Goal: Task Accomplishment & Management: Use online tool/utility

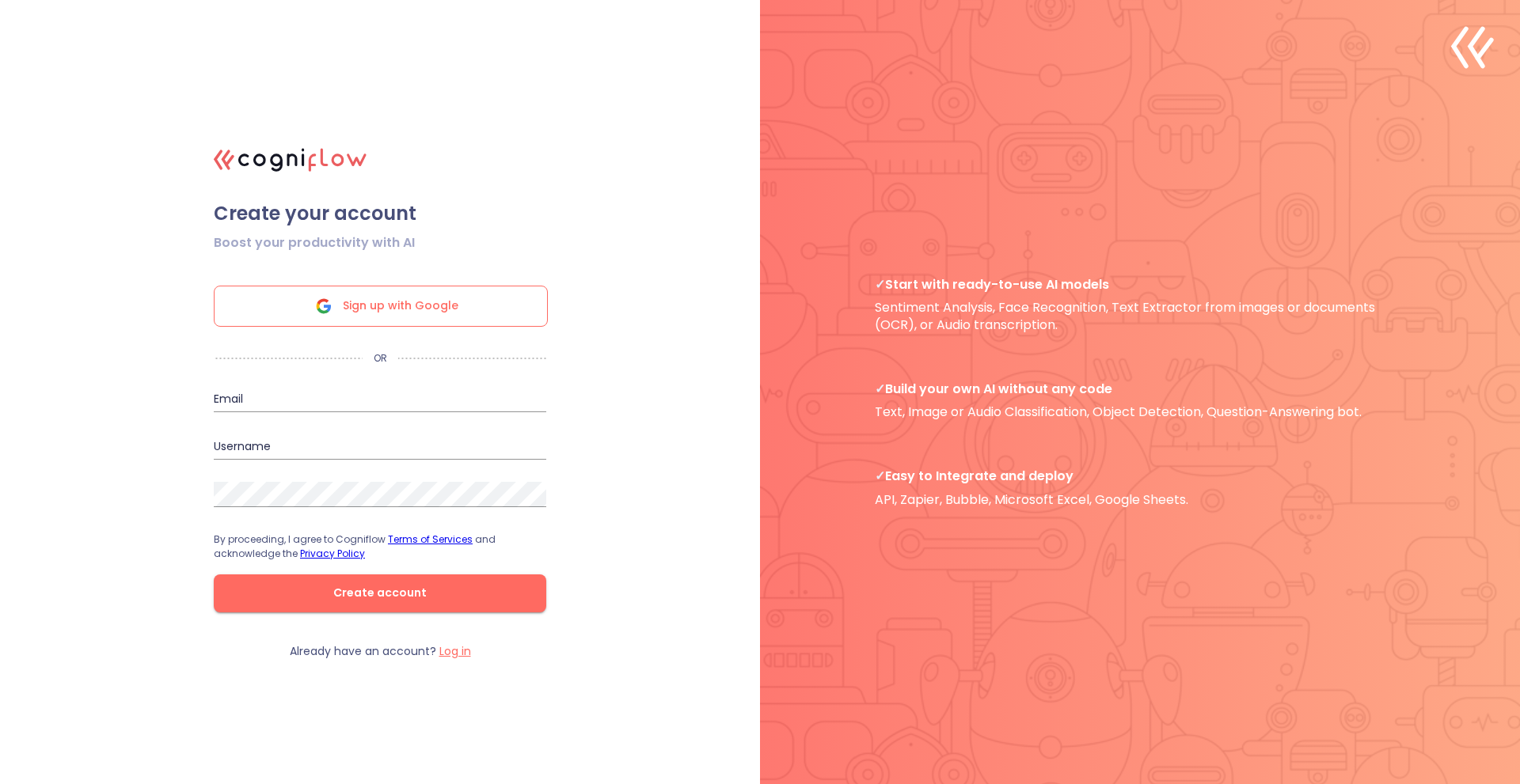
click at [416, 301] on span "Sign up with Google" at bounding box center [400, 306] width 115 height 40
click at [476, 303] on div "Sign up with Google" at bounding box center [381, 306] width 334 height 41
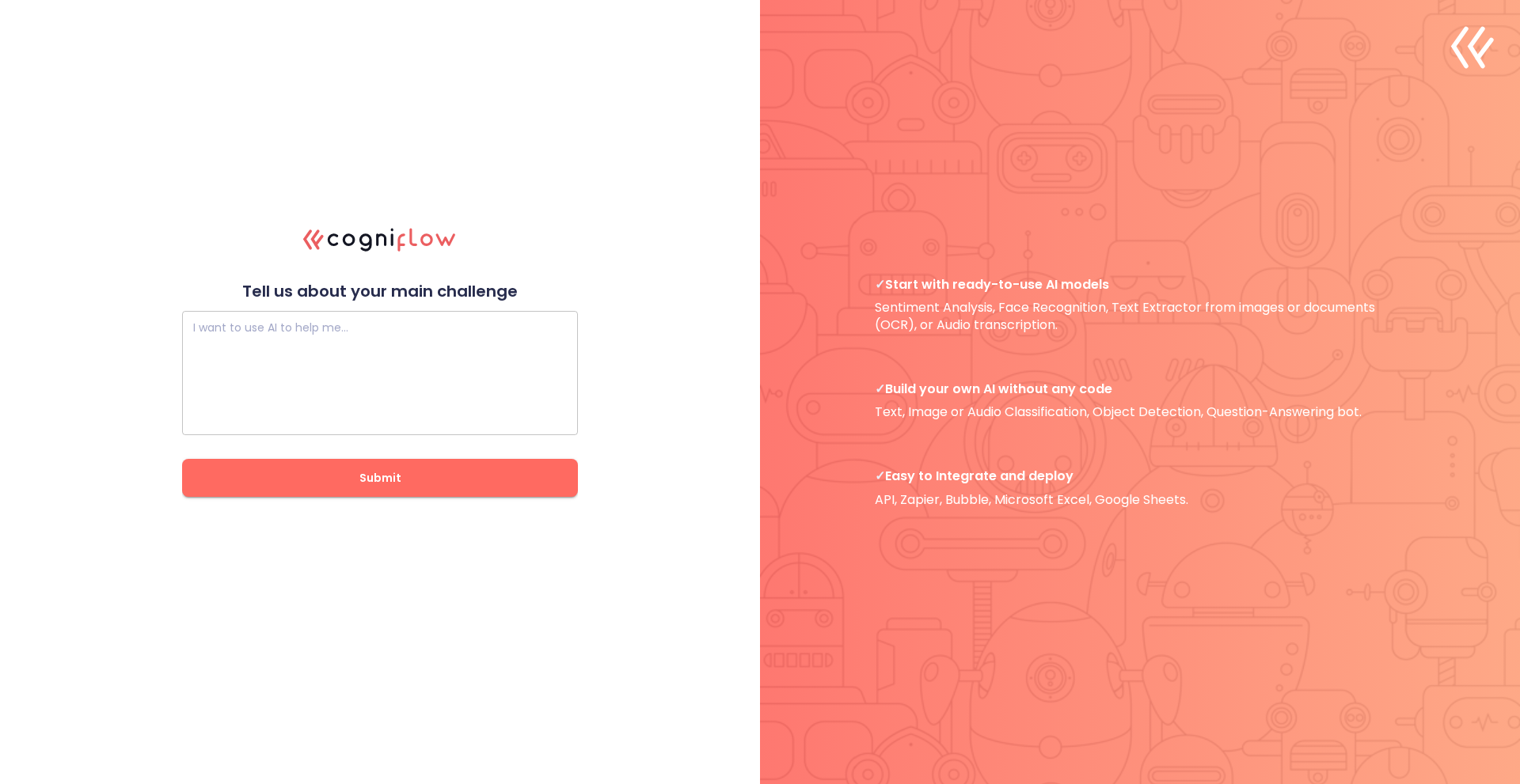
click at [483, 374] on textarea at bounding box center [380, 374] width 374 height 95
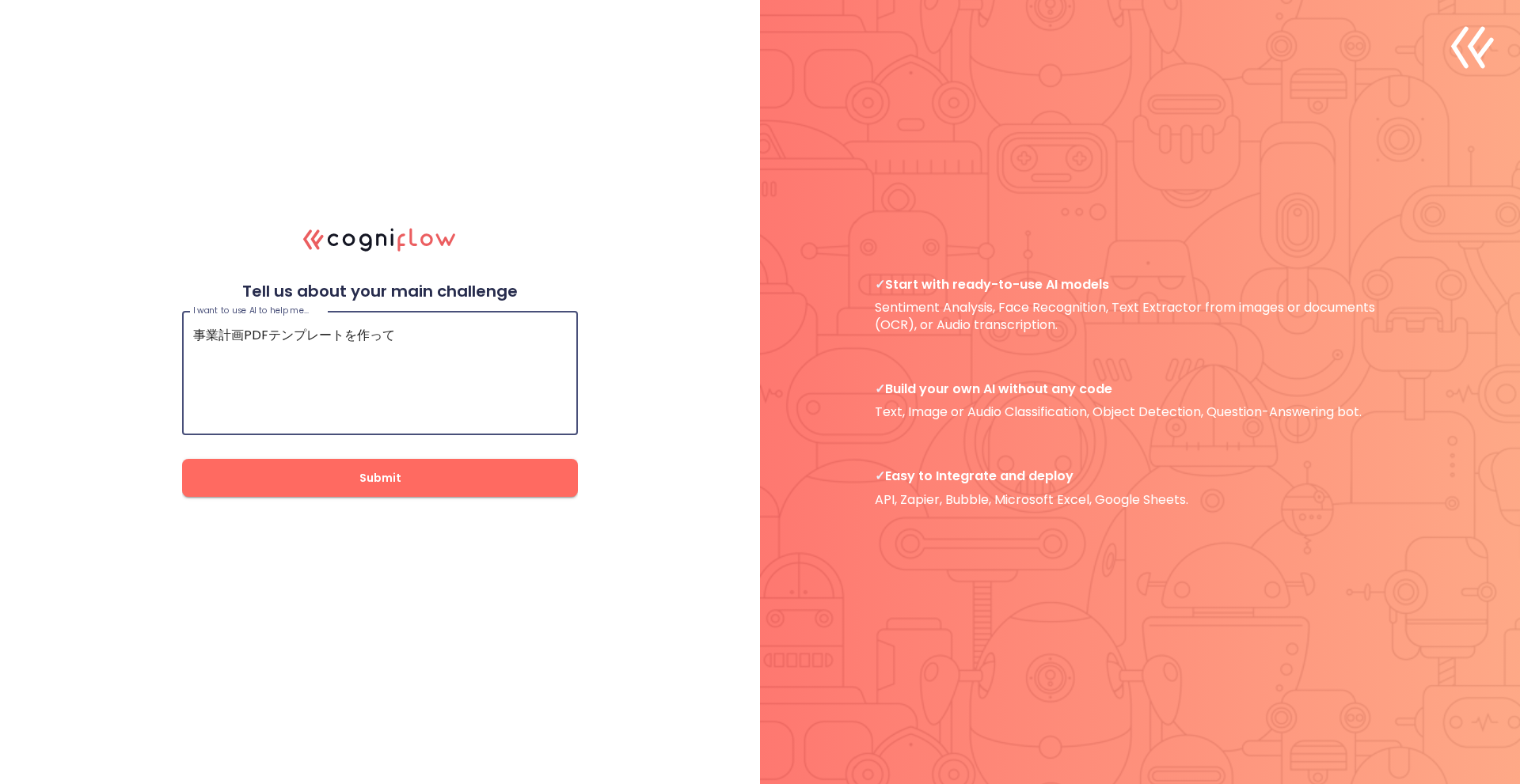
type textarea "事業計画PDFテンプレートを作って"
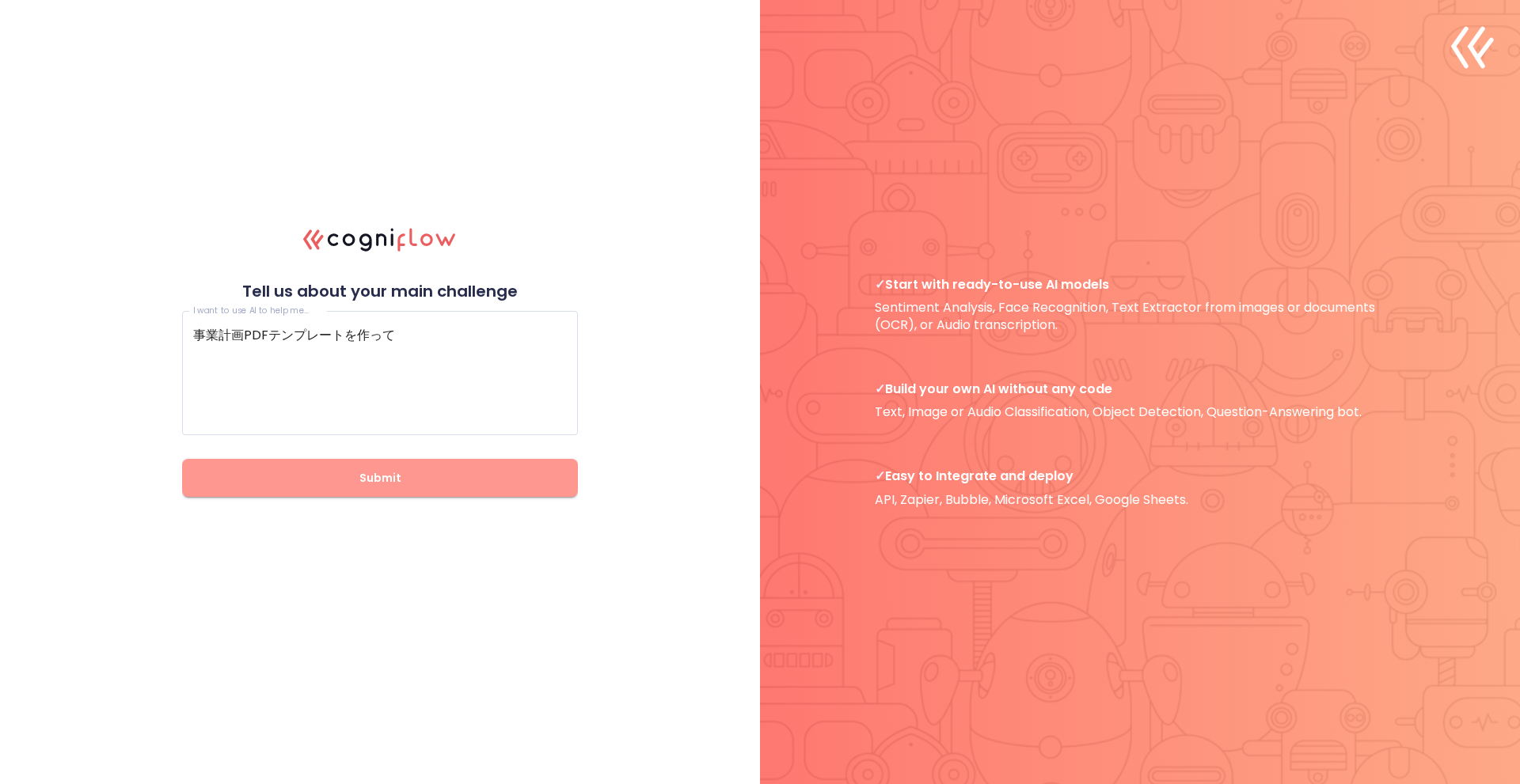
click at [478, 480] on span "Submit" at bounding box center [380, 478] width 345 height 20
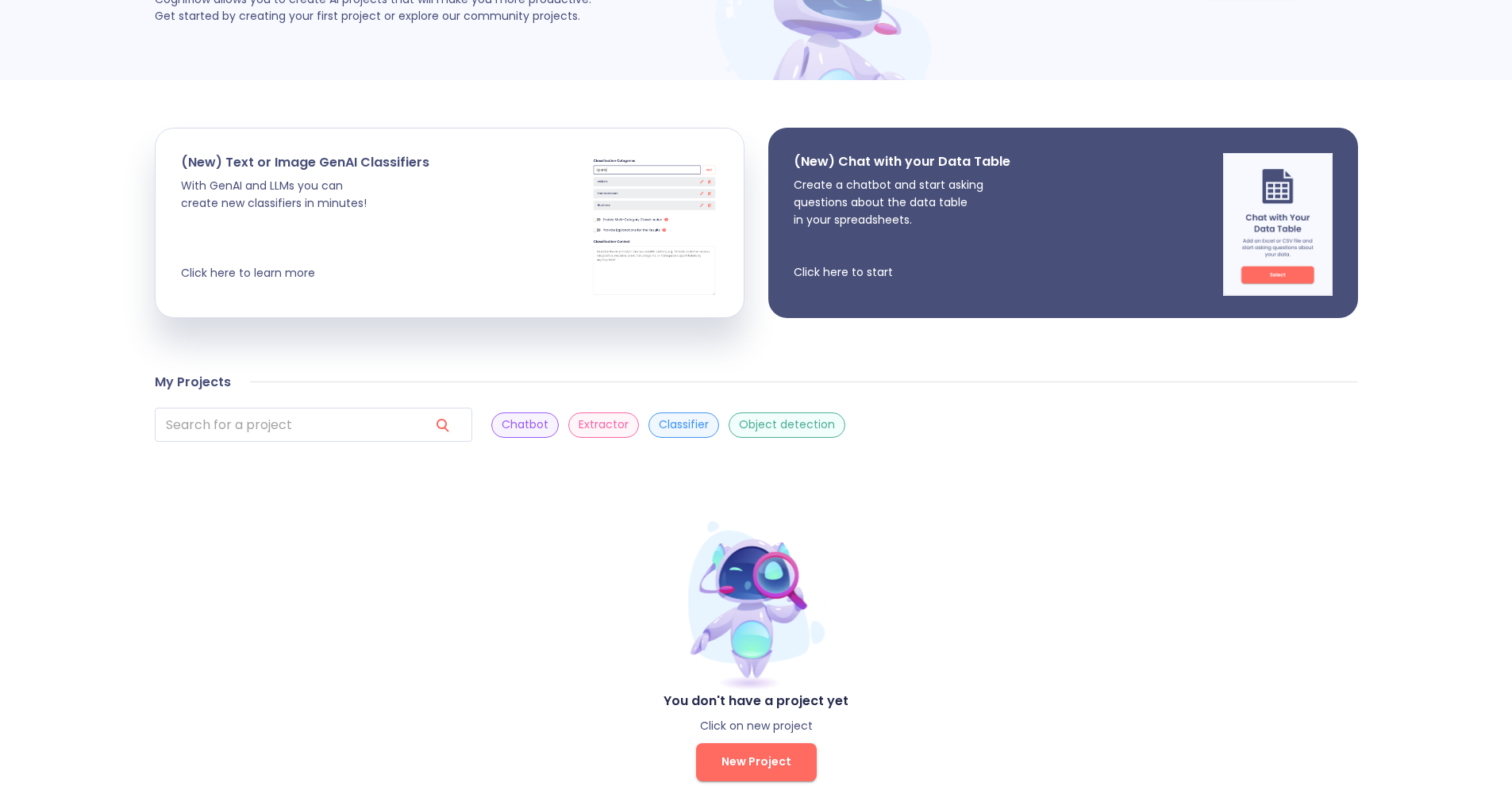
scroll to position [228, 0]
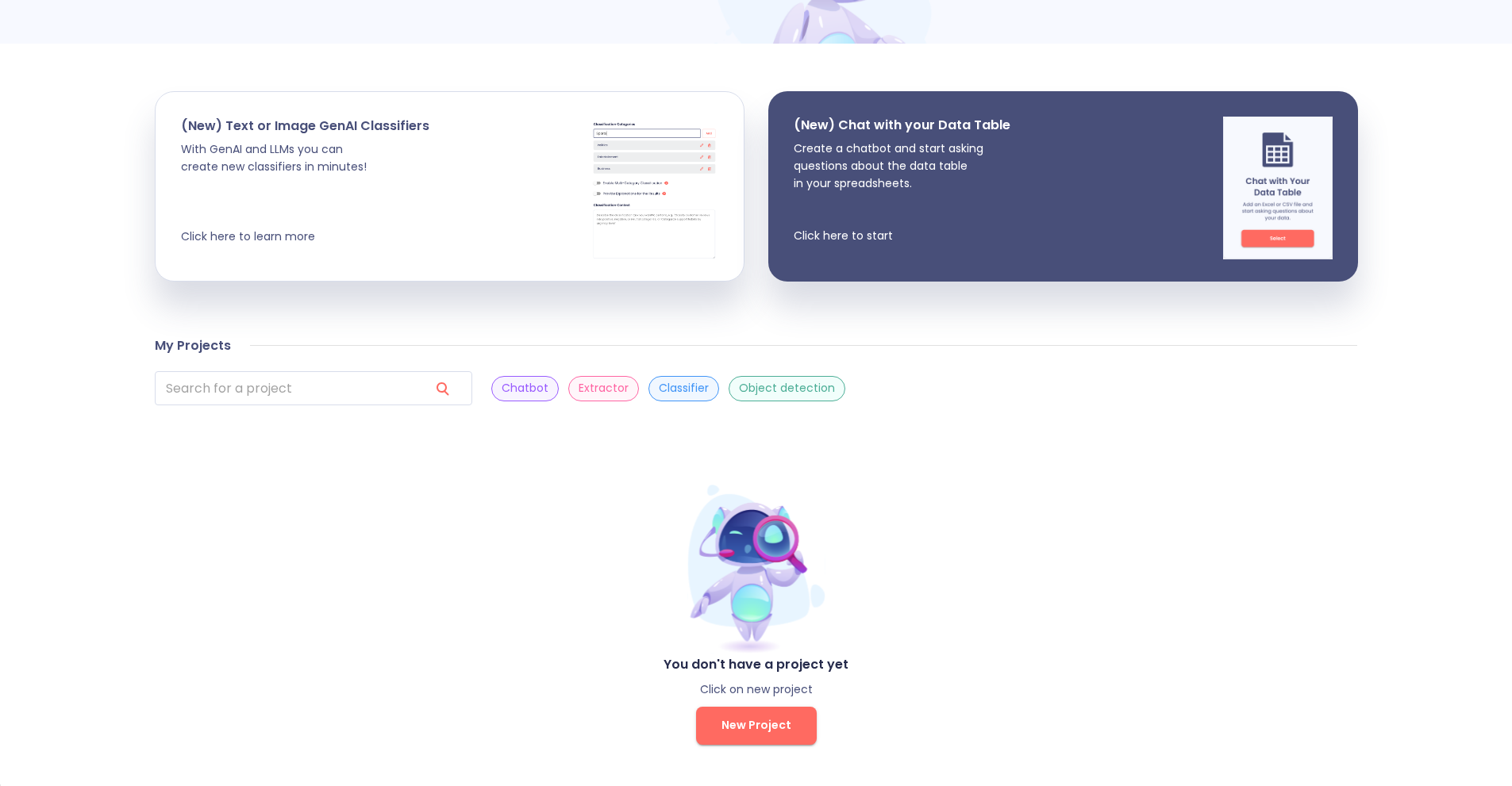
click at [793, 725] on button "New Project" at bounding box center [756, 725] width 121 height 38
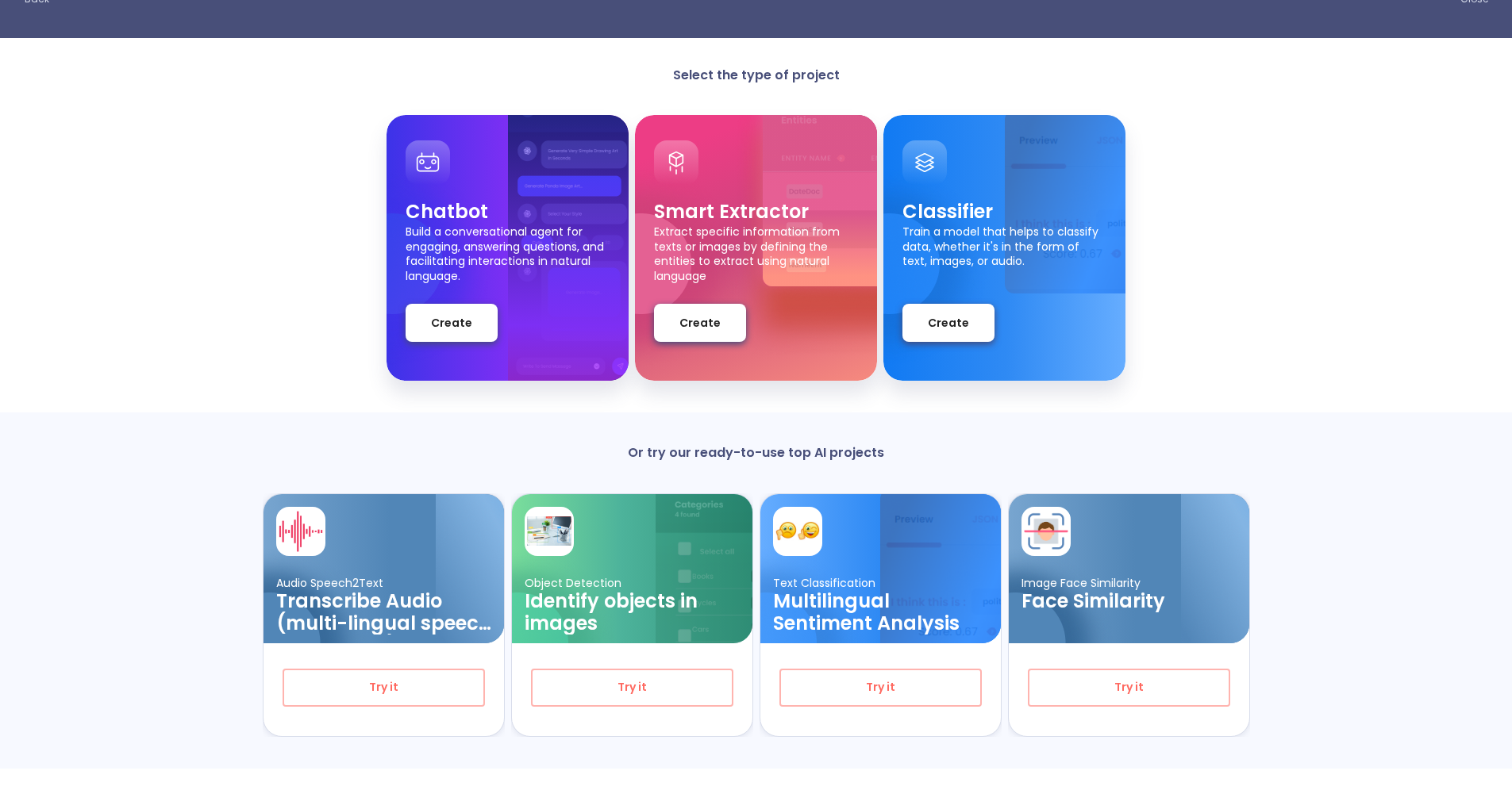
scroll to position [76, 0]
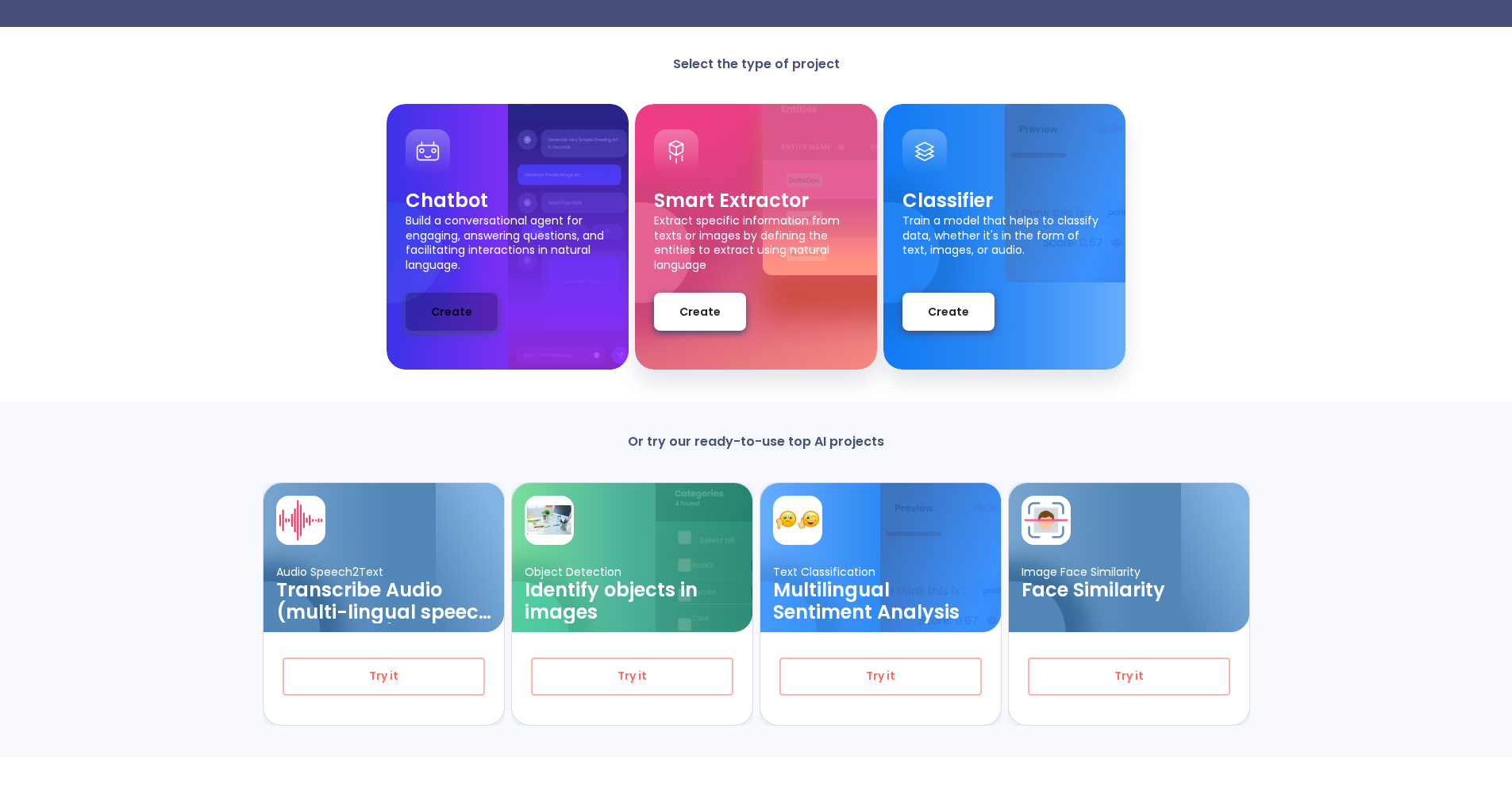
click at [459, 315] on span "Create" at bounding box center [451, 312] width 41 height 20
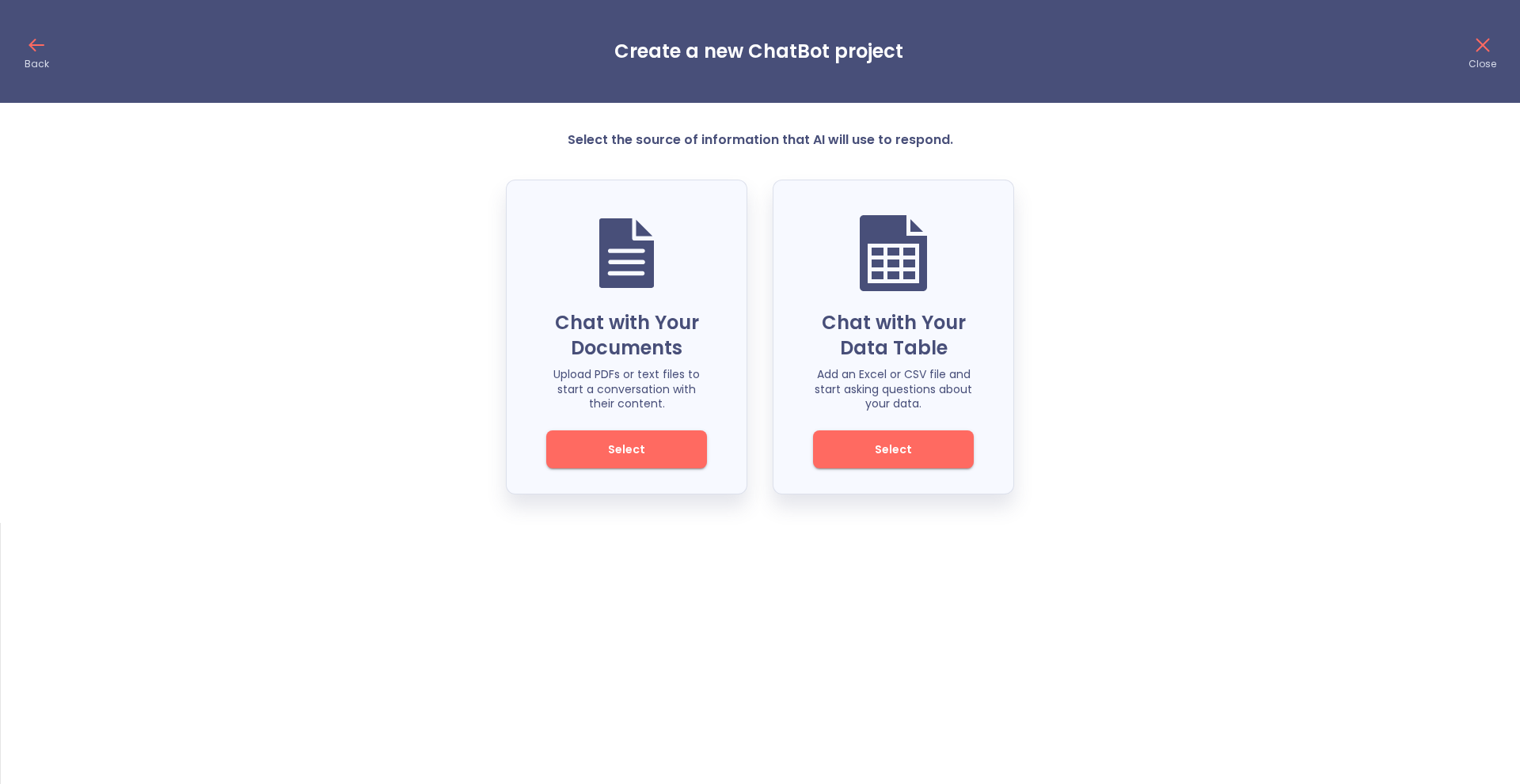
click at [633, 448] on span "Select" at bounding box center [627, 450] width 107 height 20
